Goal: Task Accomplishment & Management: Use online tool/utility

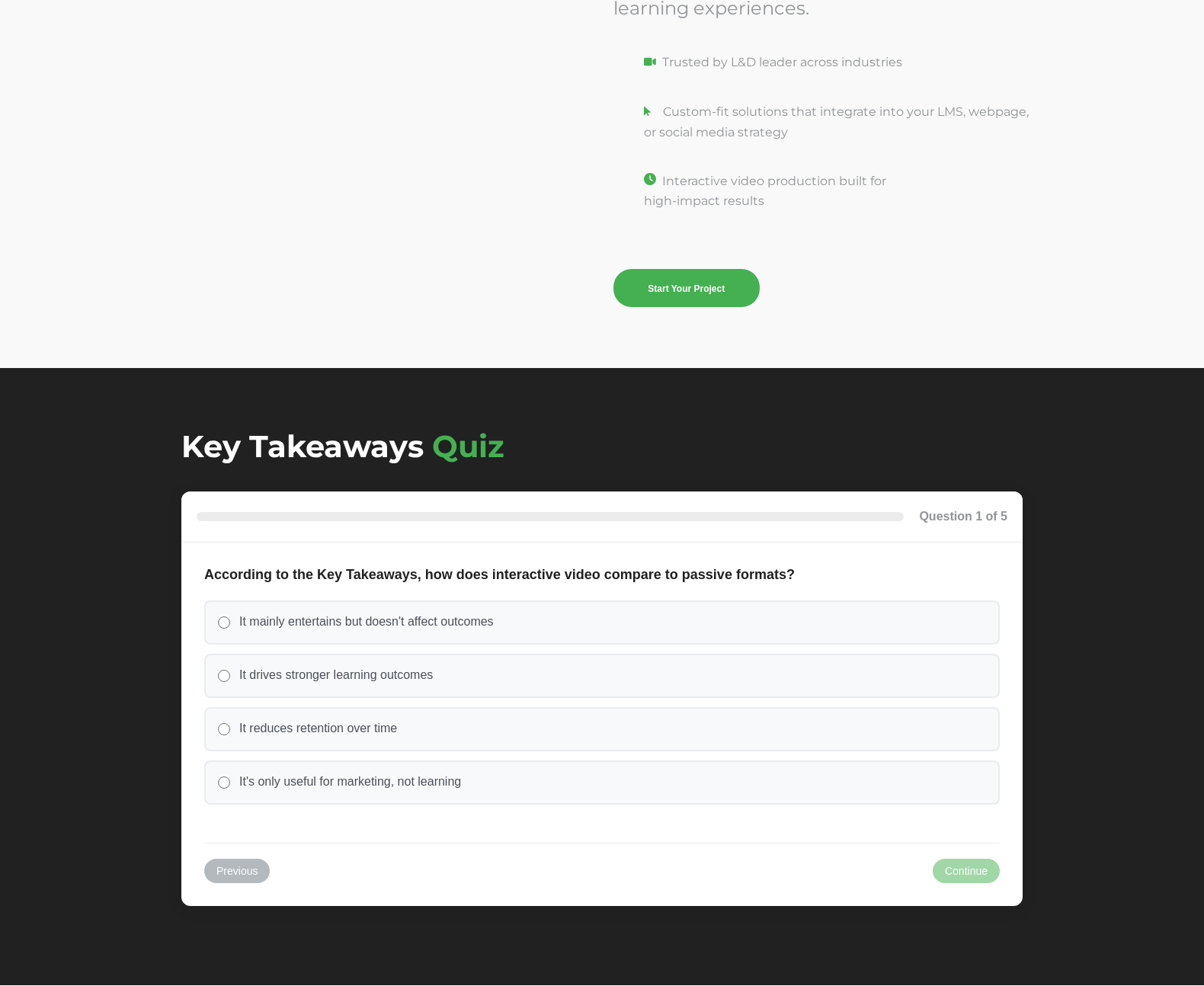
click at [226, 620] on input "It mainly entertains but doesn't affect outcomes" at bounding box center [223, 622] width 12 height 12
radio input "true"
click at [983, 864] on button "Continue" at bounding box center [966, 871] width 67 height 24
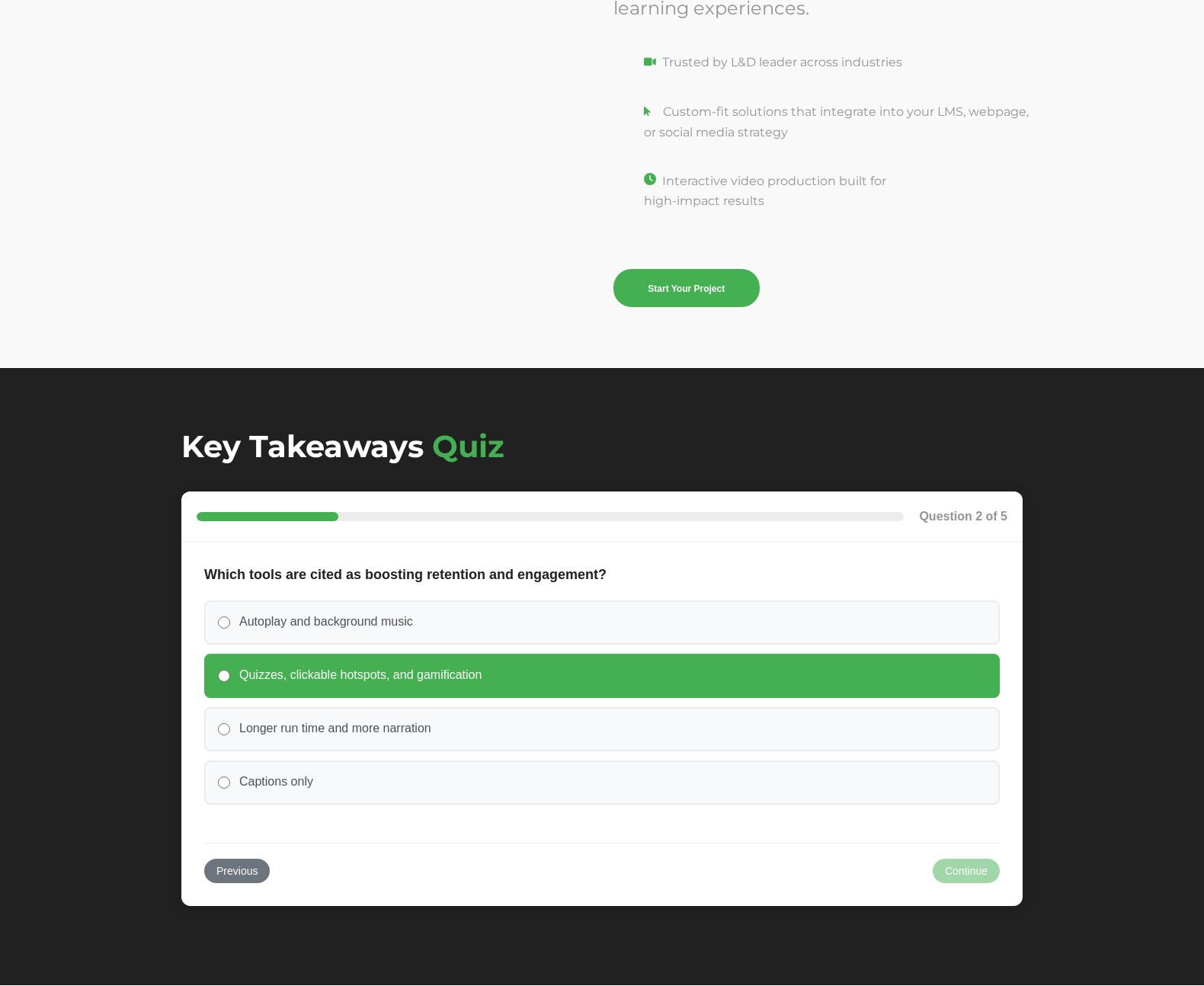
click at [287, 686] on label "Quizzes, clickable hotspots, and gamification" at bounding box center [602, 675] width 796 height 44
click at [230, 682] on input "Quizzes, clickable hotspots, and gamification" at bounding box center [223, 675] width 12 height 12
radio input "true"
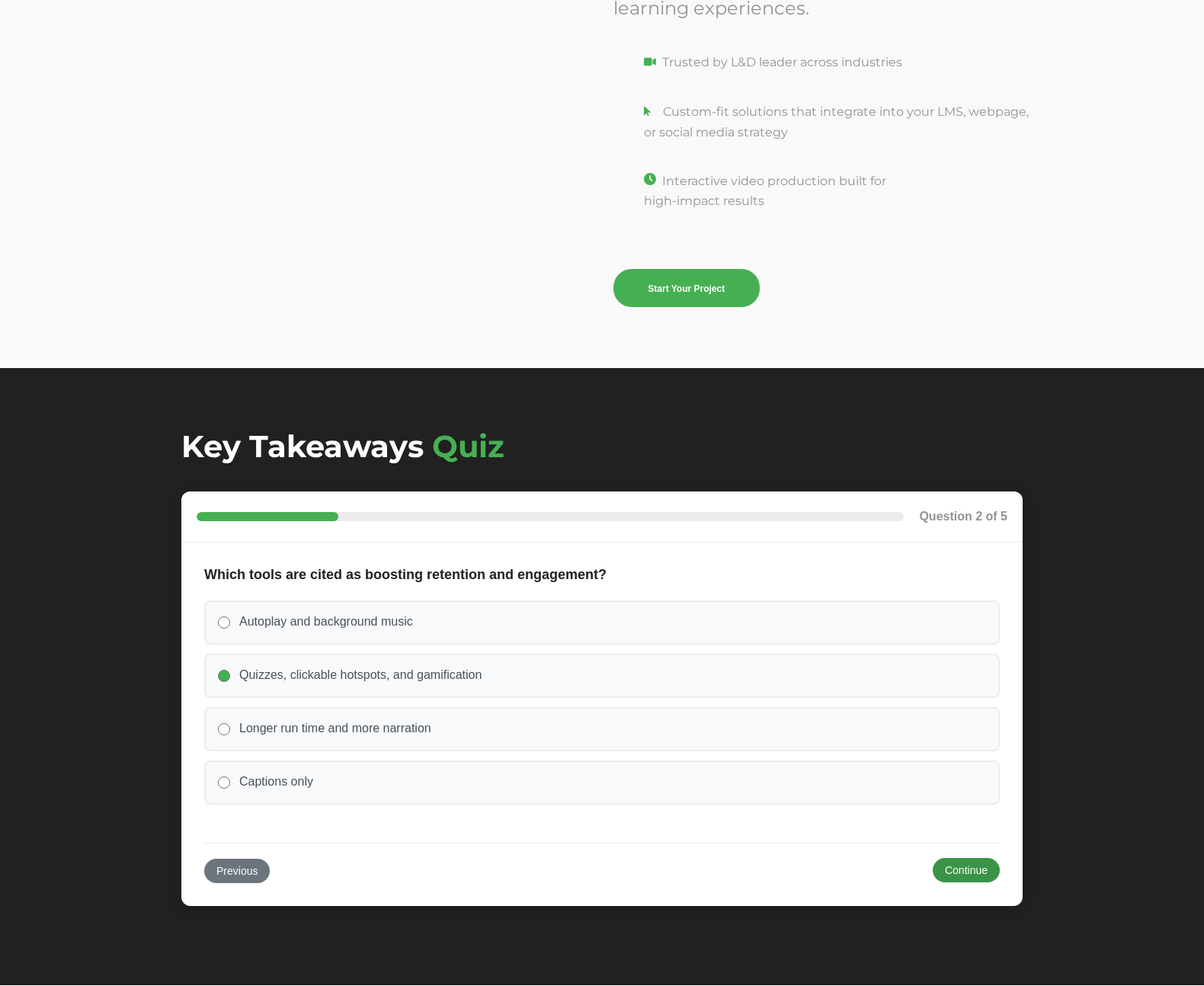
click at [937, 872] on button "Continue" at bounding box center [966, 871] width 67 height 24
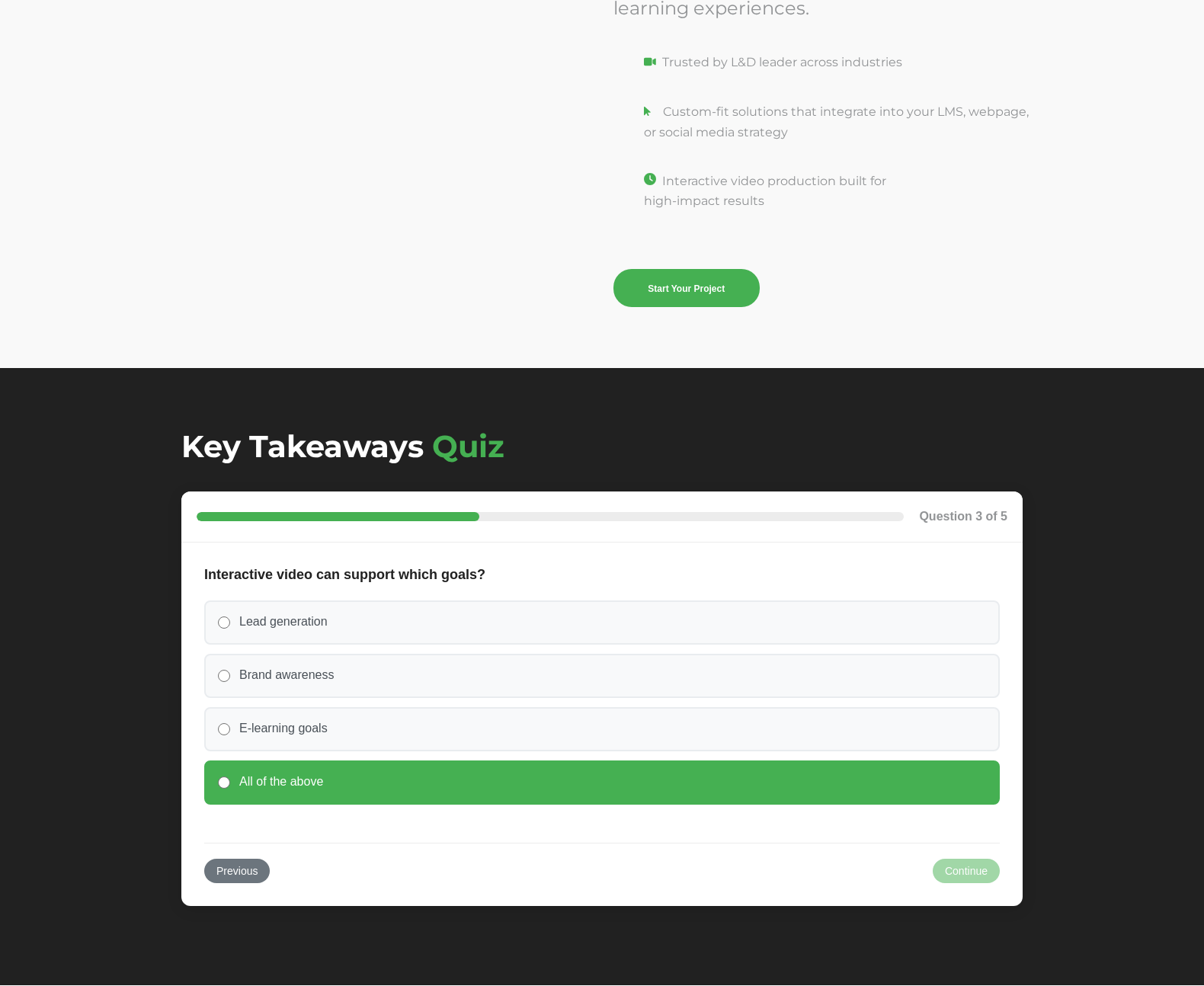
click at [396, 772] on label "All of the above" at bounding box center [602, 782] width 796 height 44
click at [230, 777] on input "All of the above" at bounding box center [223, 782] width 12 height 12
radio input "true"
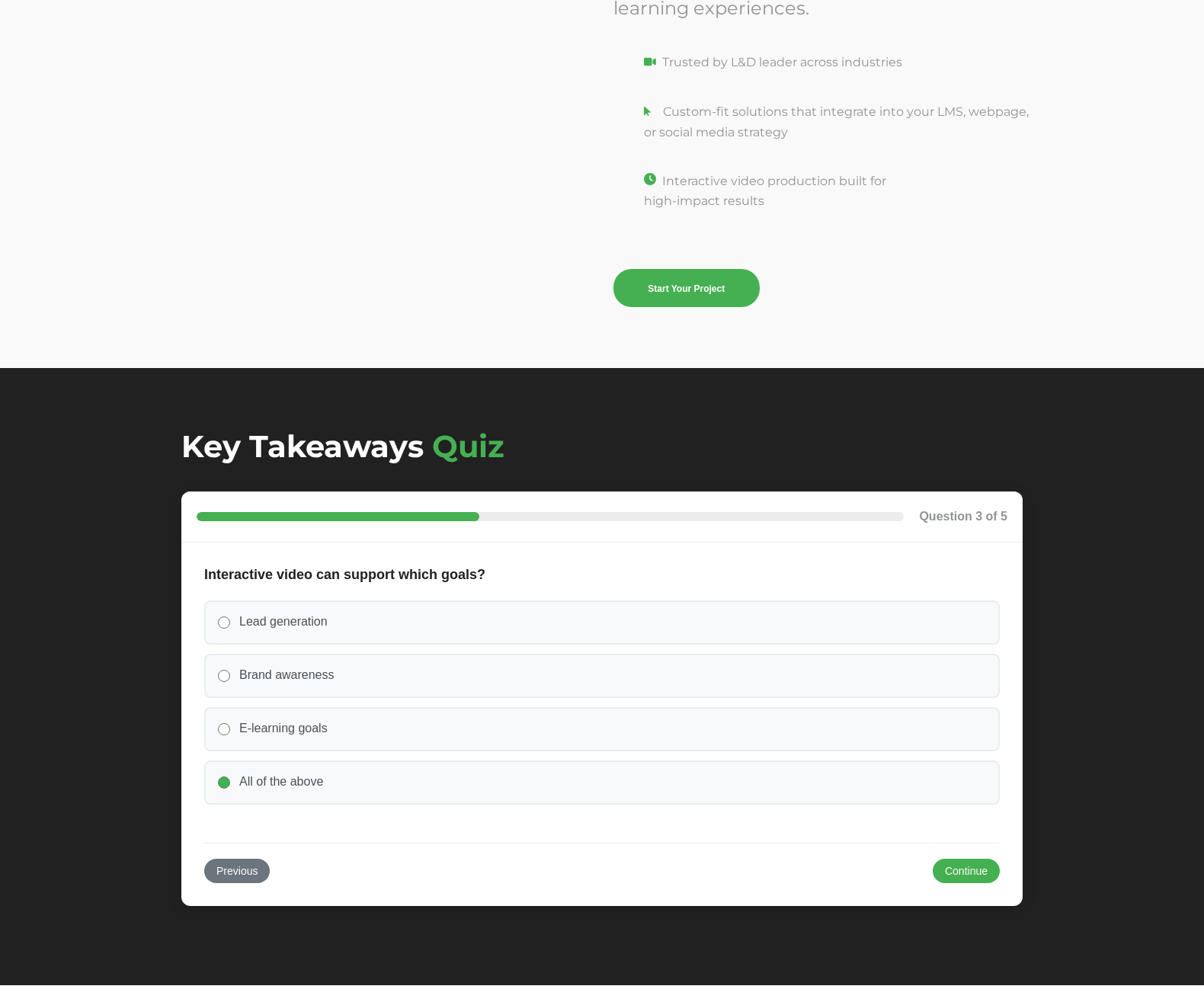
click at [985, 870] on button "Continue" at bounding box center [966, 871] width 67 height 24
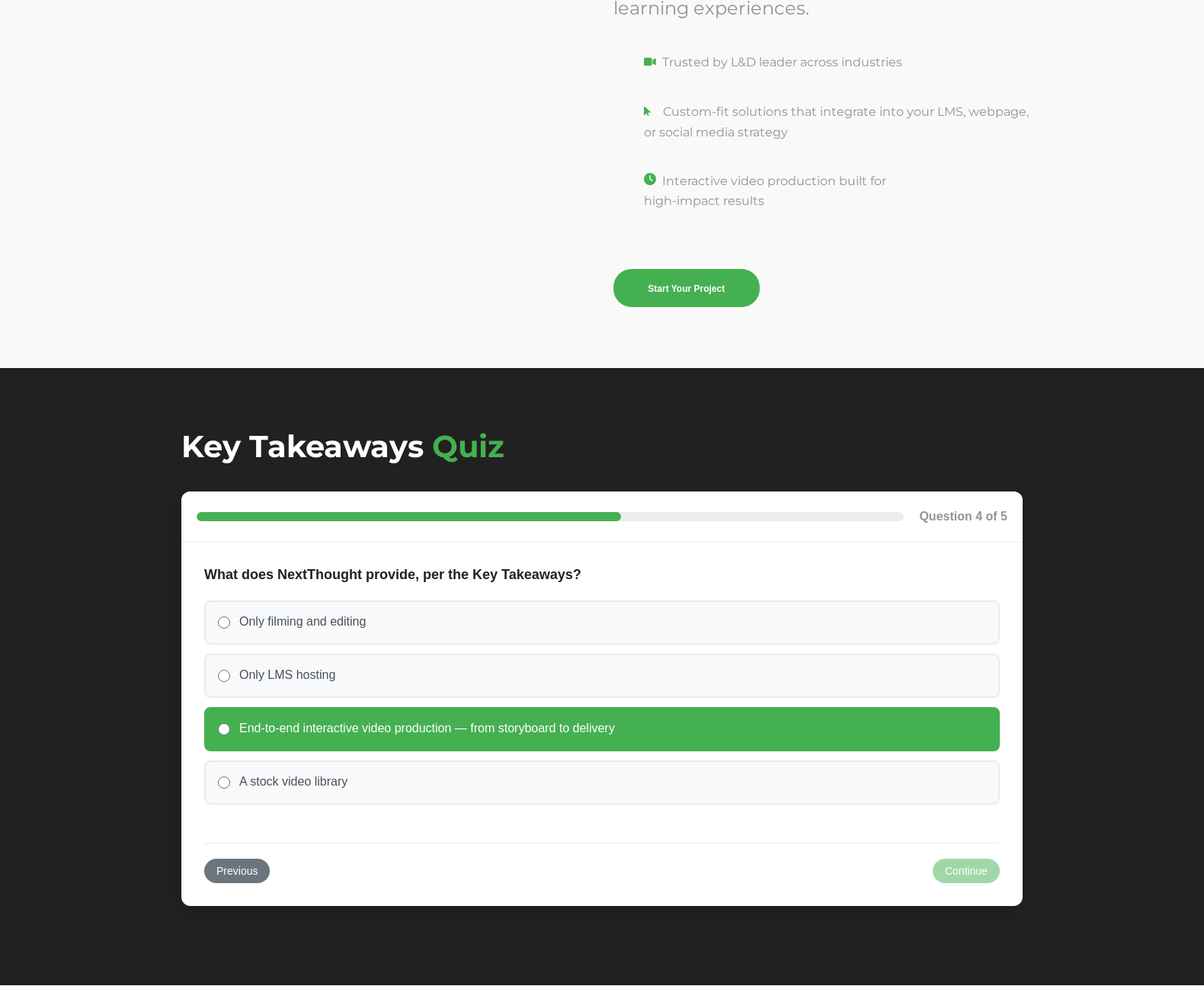
click at [497, 743] on label "End-to-end interactive video production — from storyboard to delivery" at bounding box center [602, 729] width 796 height 44
click at [230, 736] on input "End-to-end interactive video production — from storyboard to delivery" at bounding box center [223, 729] width 12 height 12
radio input "true"
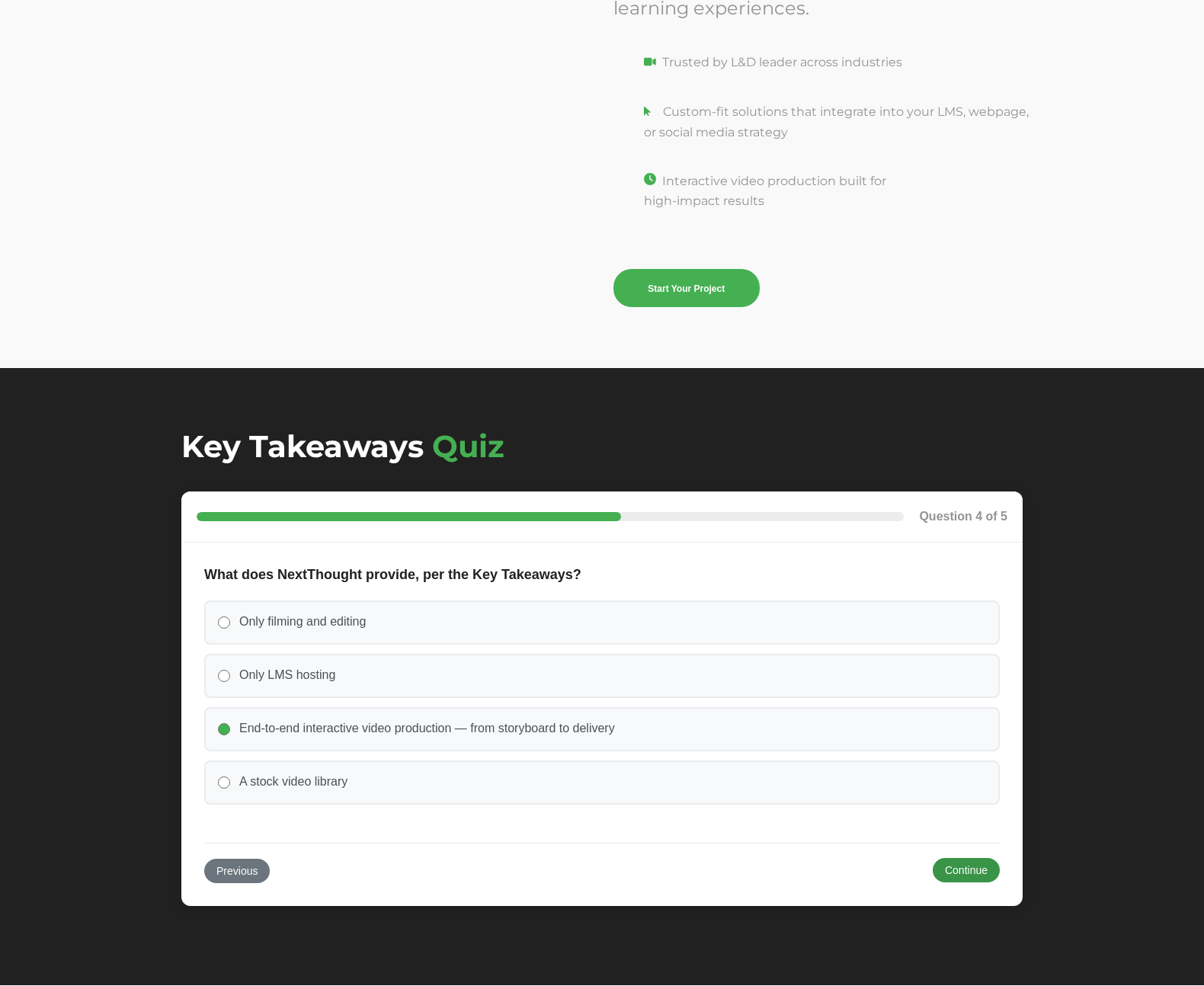
click at [965, 864] on button "Continue" at bounding box center [966, 871] width 67 height 24
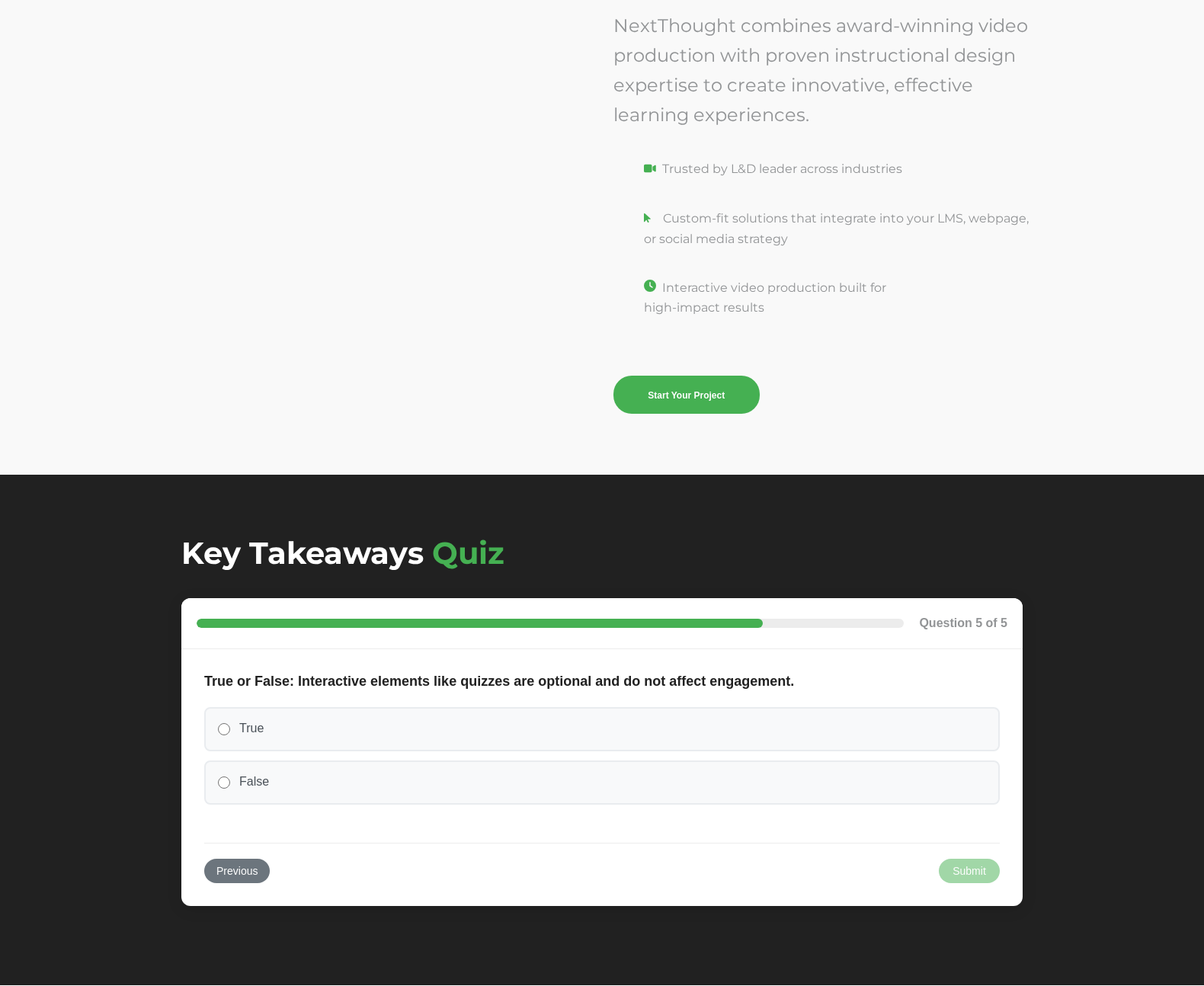
scroll to position [5098, 0]
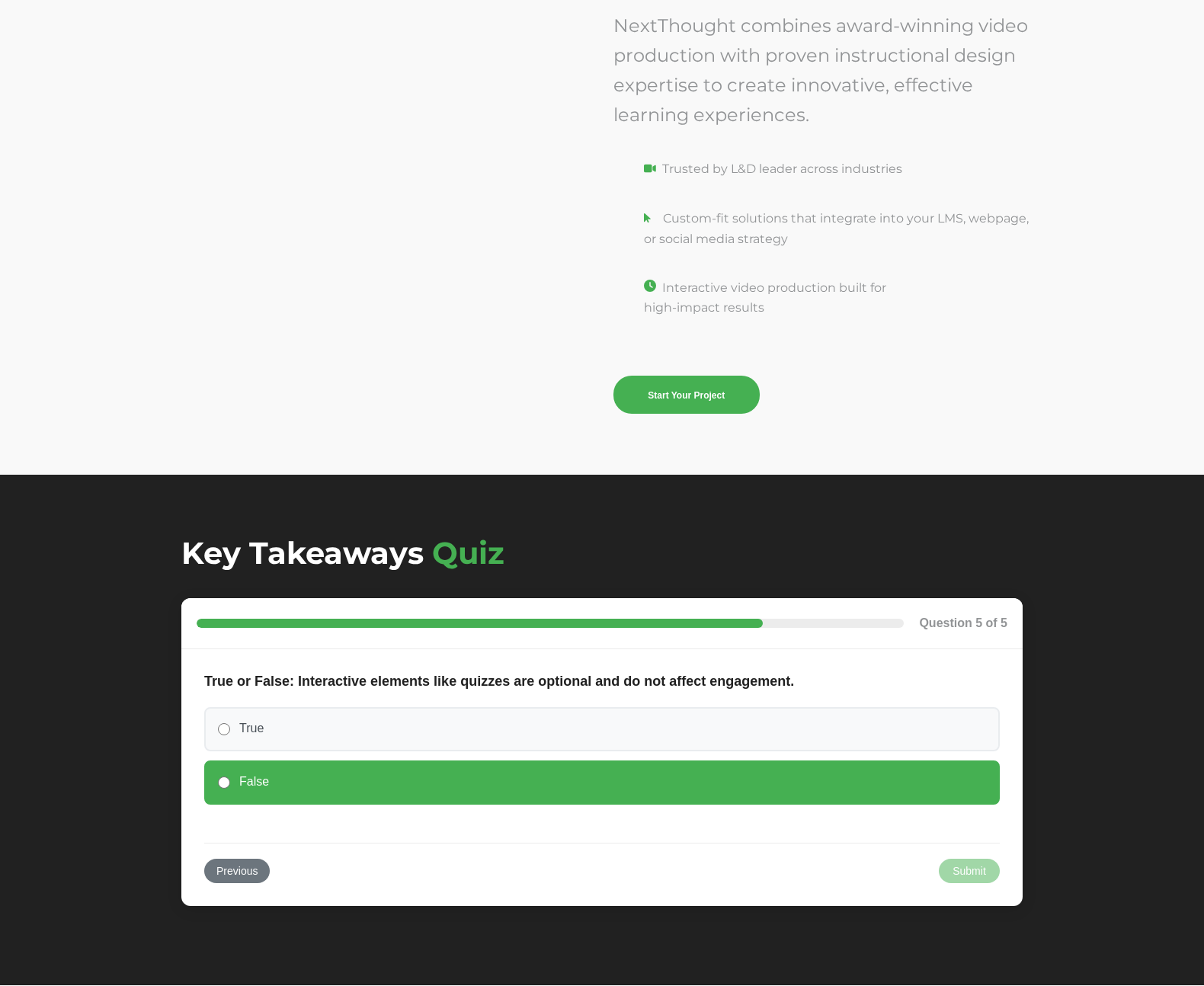
click at [312, 778] on label "False" at bounding box center [602, 782] width 796 height 44
click at [230, 778] on input "False" at bounding box center [223, 782] width 12 height 12
radio input "true"
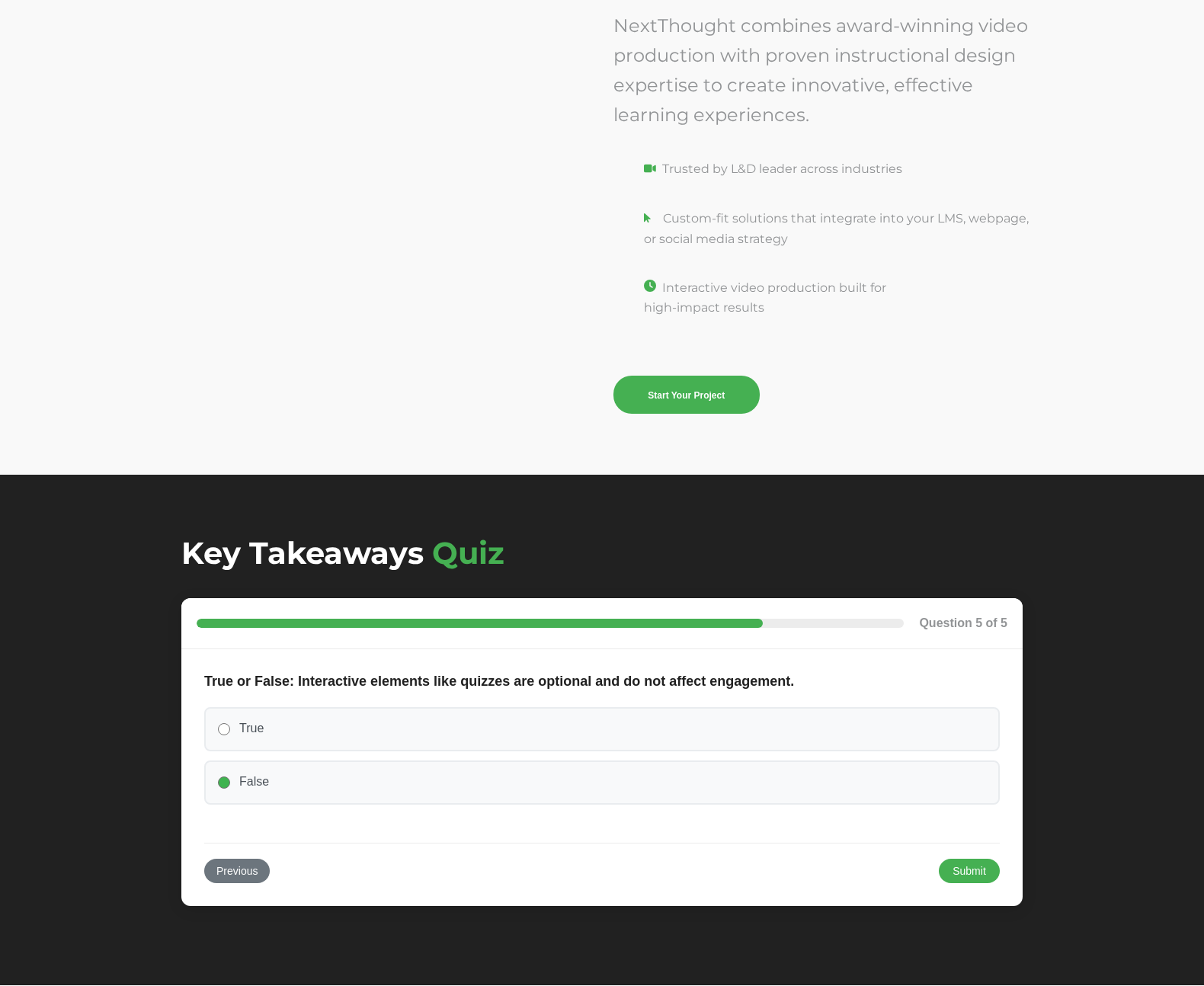
click at [972, 864] on button "Submit" at bounding box center [969, 871] width 61 height 24
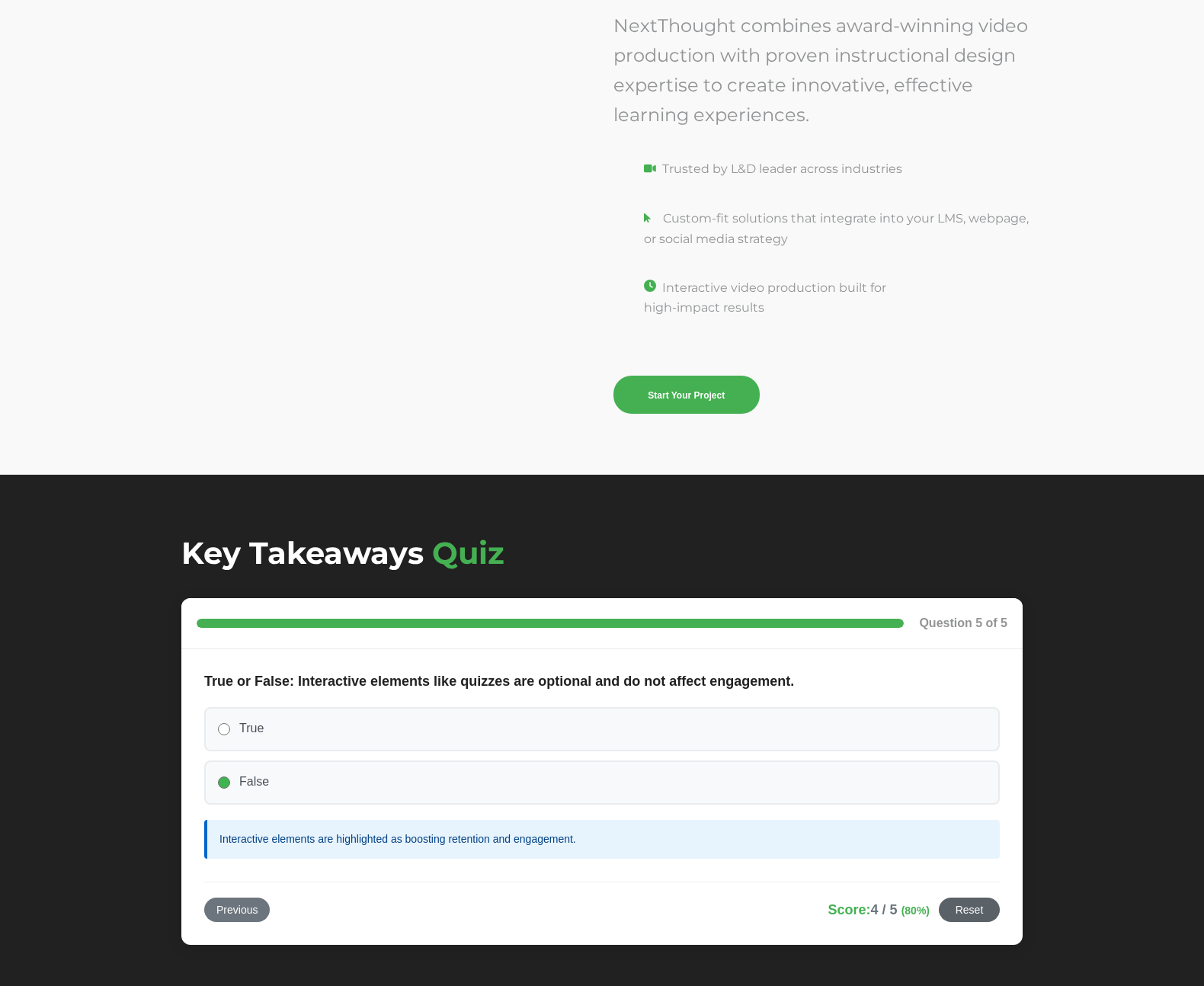
click at [981, 915] on button "Reset" at bounding box center [969, 910] width 61 height 24
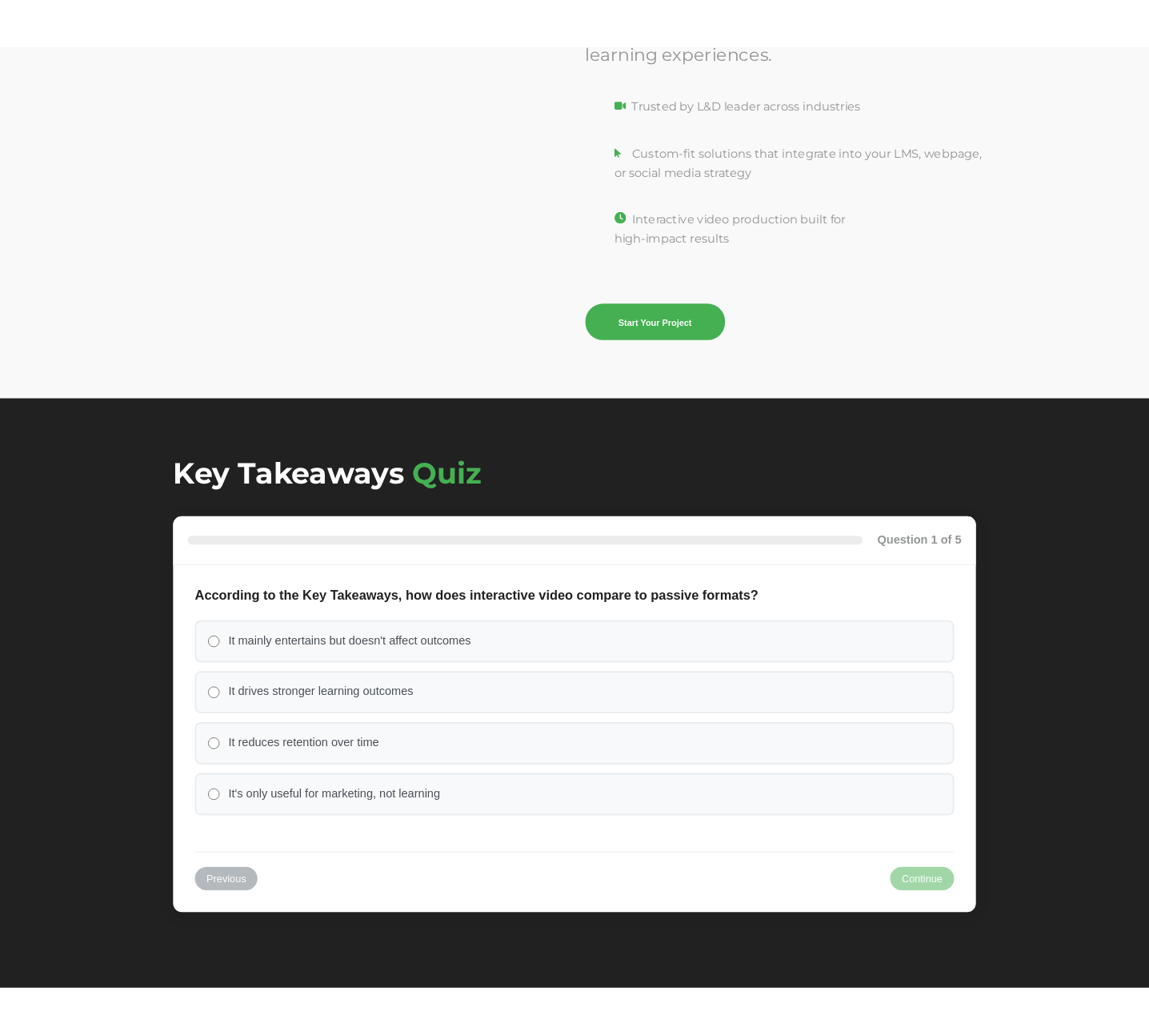
scroll to position [5488, 0]
